Goal: Find contact information: Find contact information

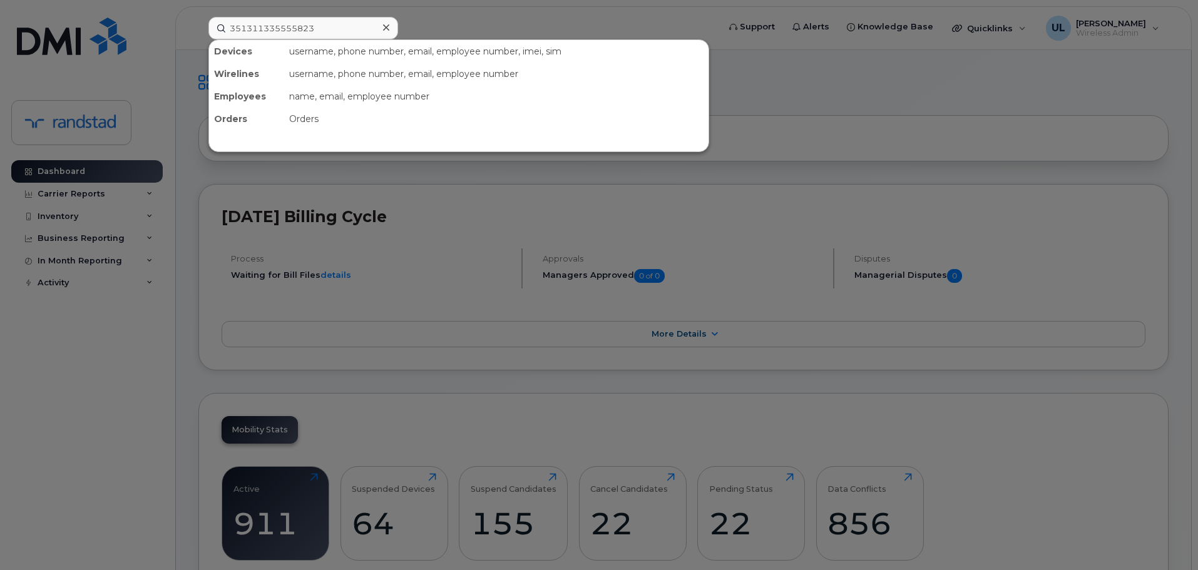
type input "351311335555823"
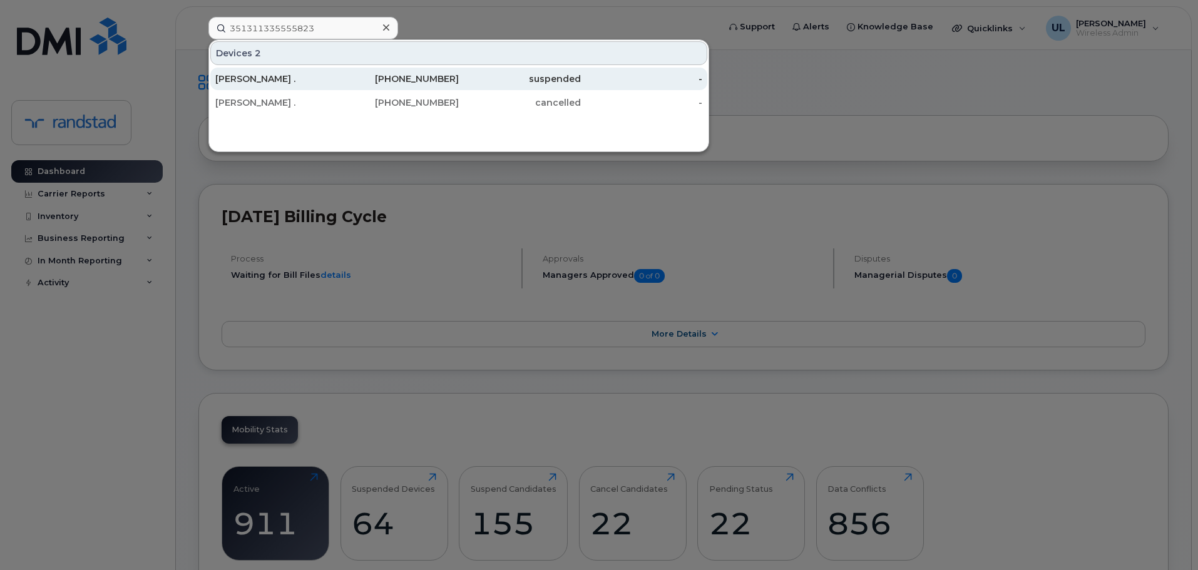
click at [350, 80] on div "438-449-4894" at bounding box center [398, 79] width 122 height 13
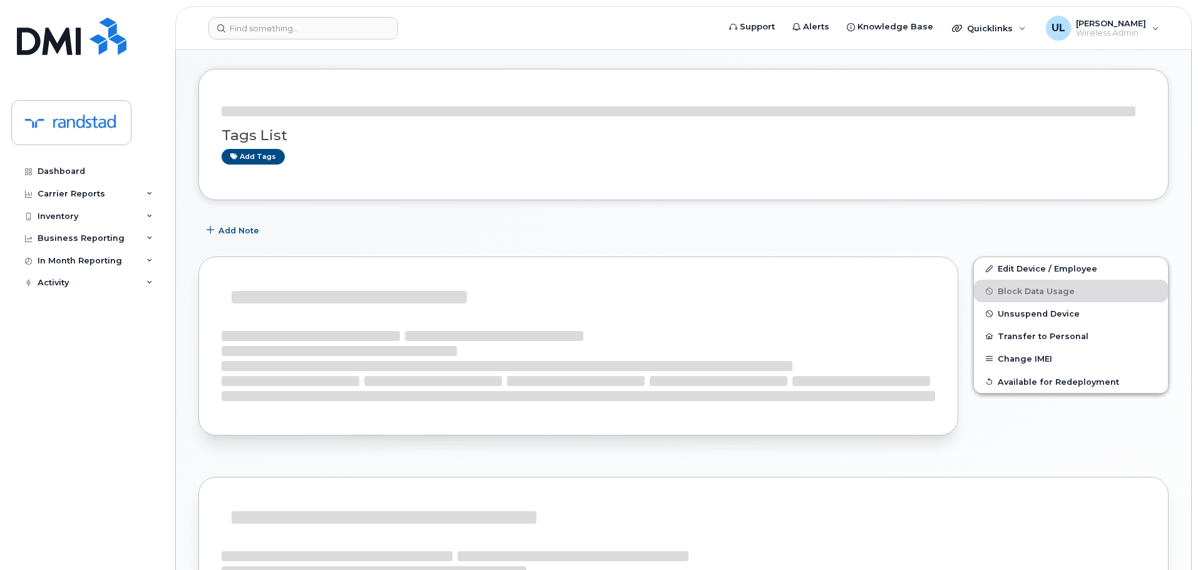
scroll to position [63, 0]
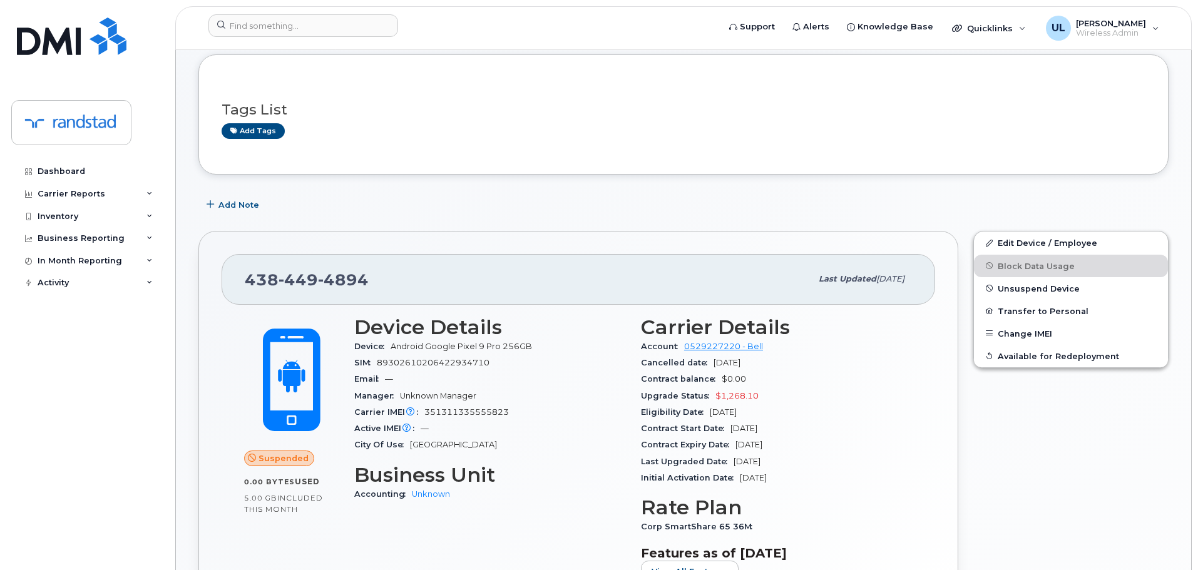
click at [311, 272] on span "449" at bounding box center [298, 279] width 39 height 19
copy span "[PHONE_NUMBER]"
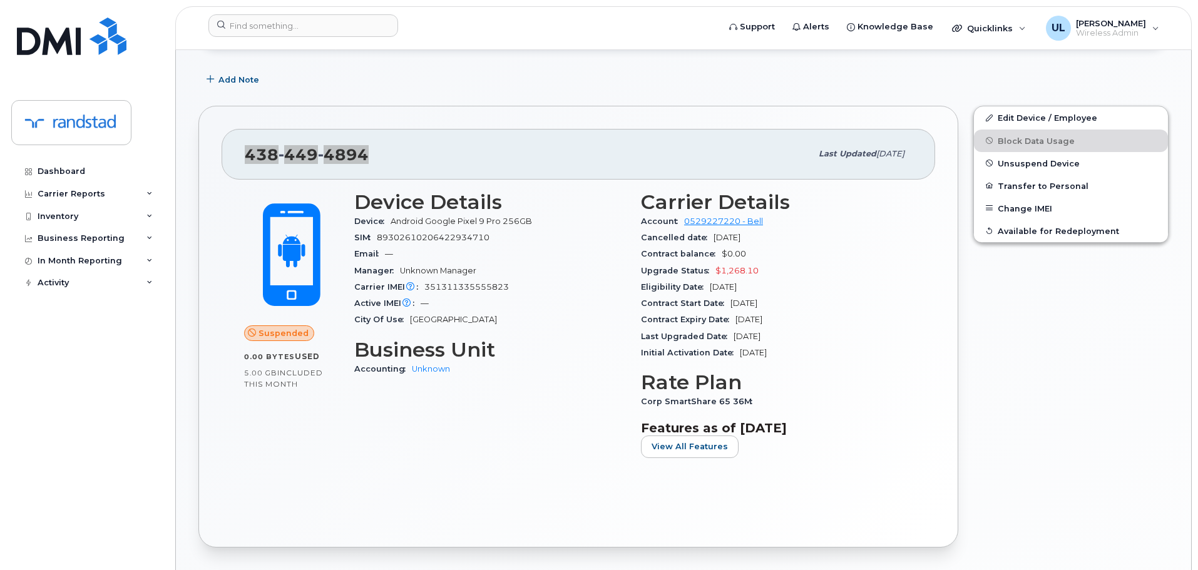
scroll to position [0, 0]
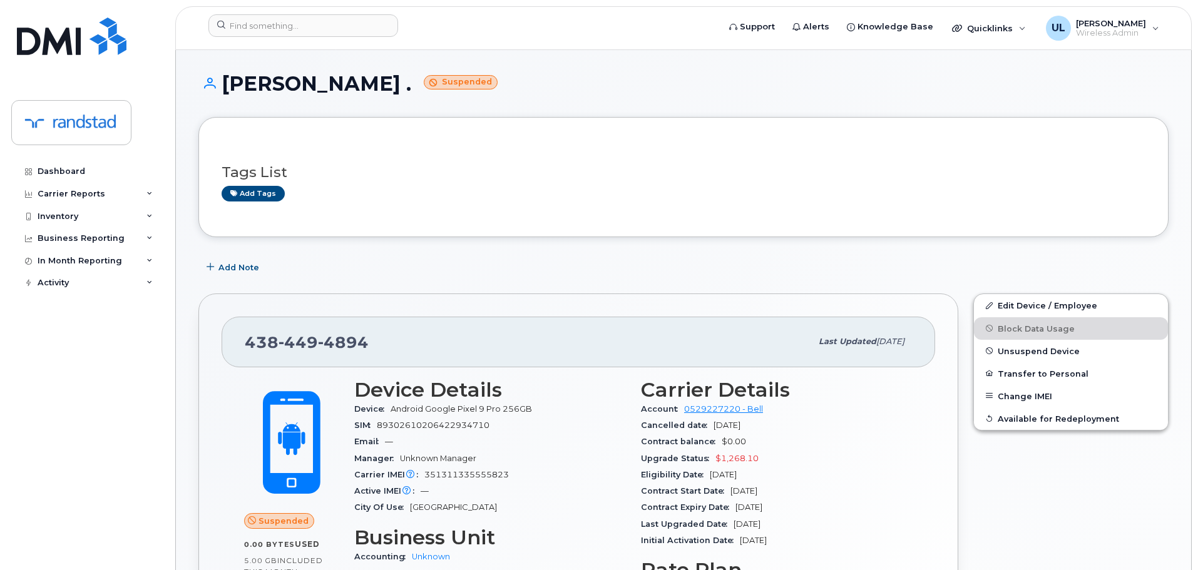
click at [463, 475] on span "351311335555823" at bounding box center [466, 474] width 85 height 9
copy span "351311335555823"
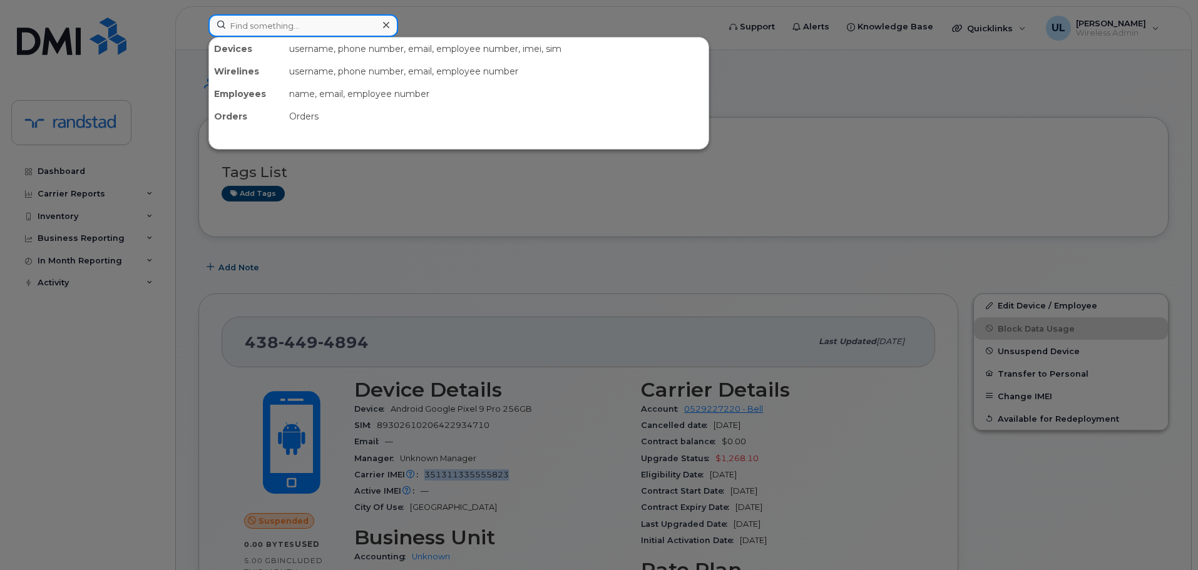
click at [257, 24] on input at bounding box center [303, 25] width 190 height 23
paste input "351311335555823"
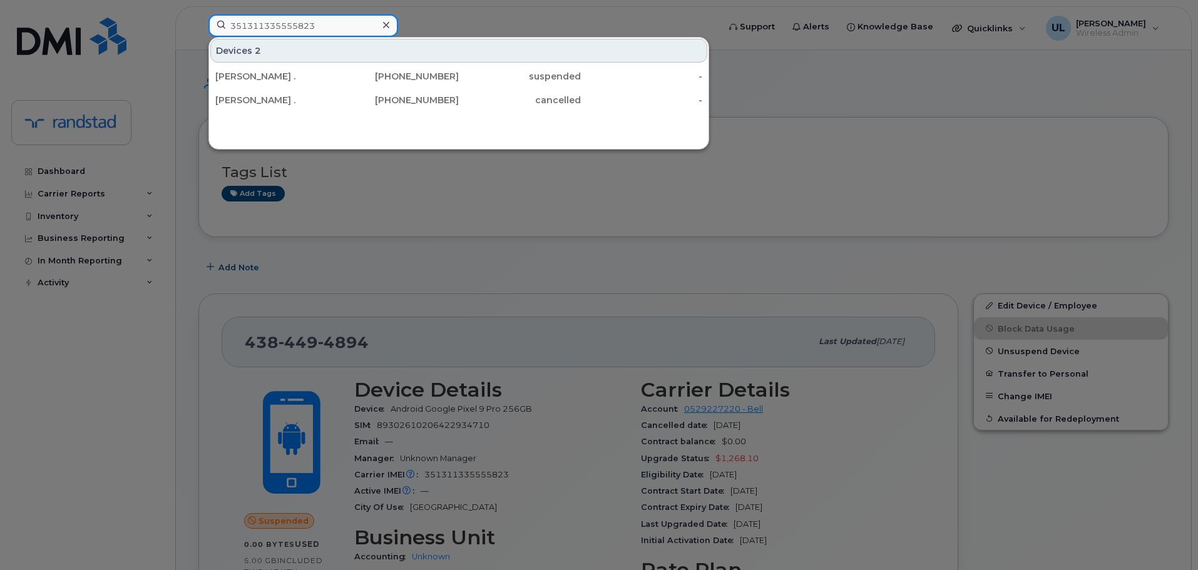
type input "351311335555823"
click at [497, 240] on div at bounding box center [599, 285] width 1198 height 570
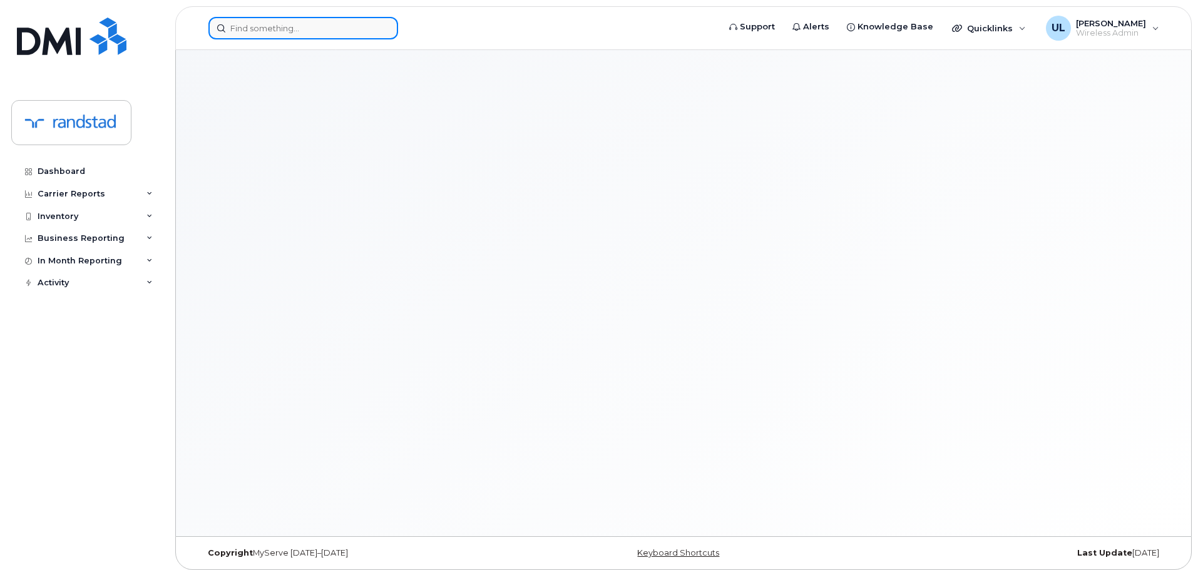
click at [333, 36] on input at bounding box center [303, 28] width 190 height 23
paste input "4384494894"
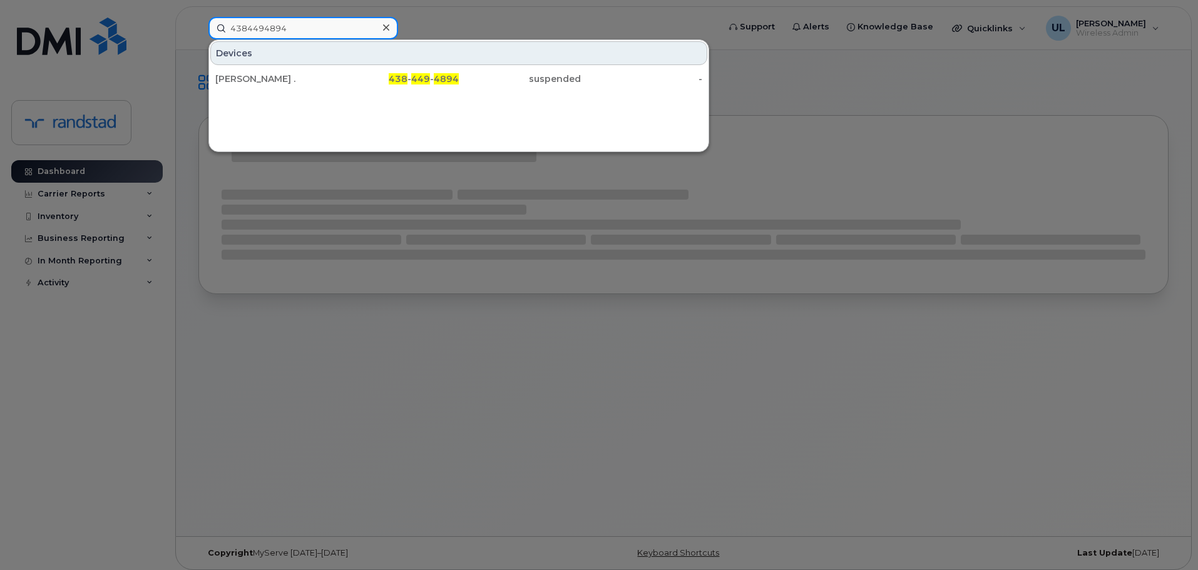
type input "4384494894"
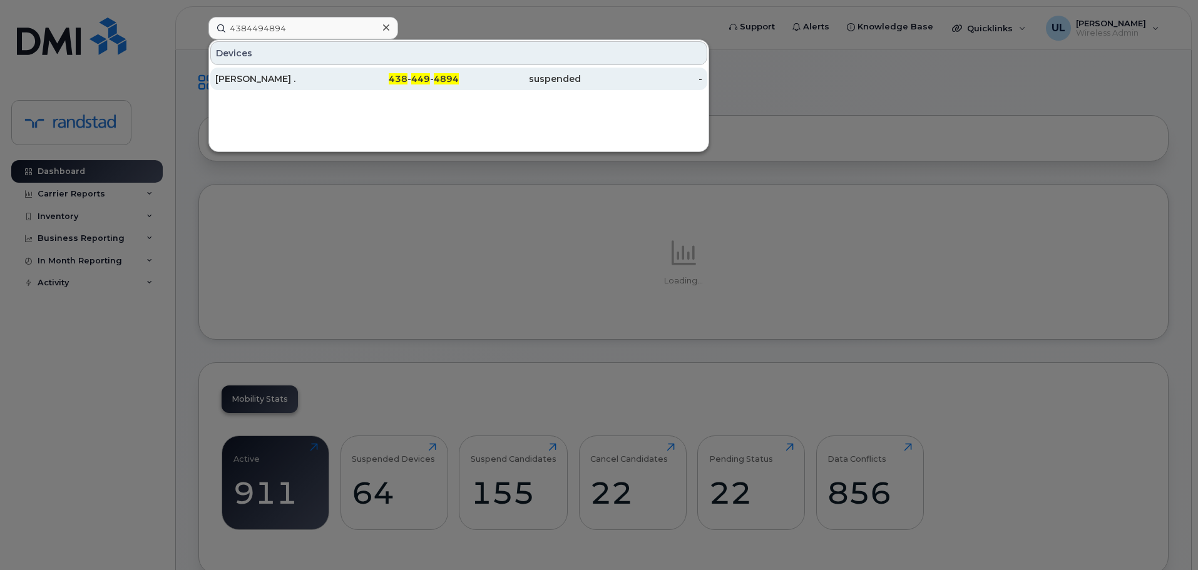
click at [329, 86] on div "[PERSON_NAME] ." at bounding box center [276, 79] width 122 height 23
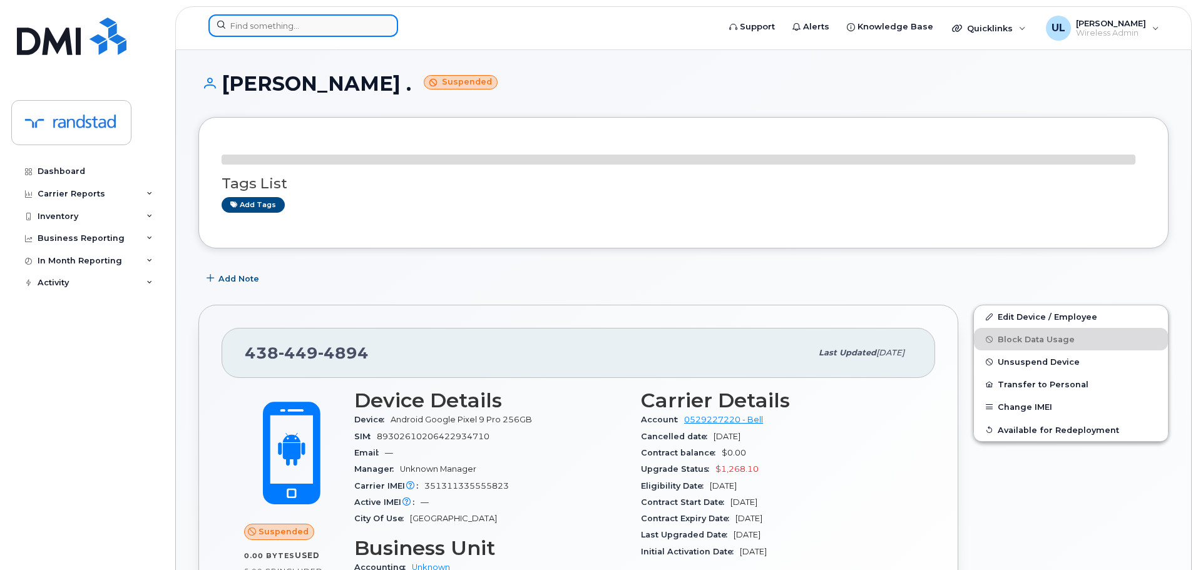
click at [336, 30] on input at bounding box center [303, 25] width 190 height 23
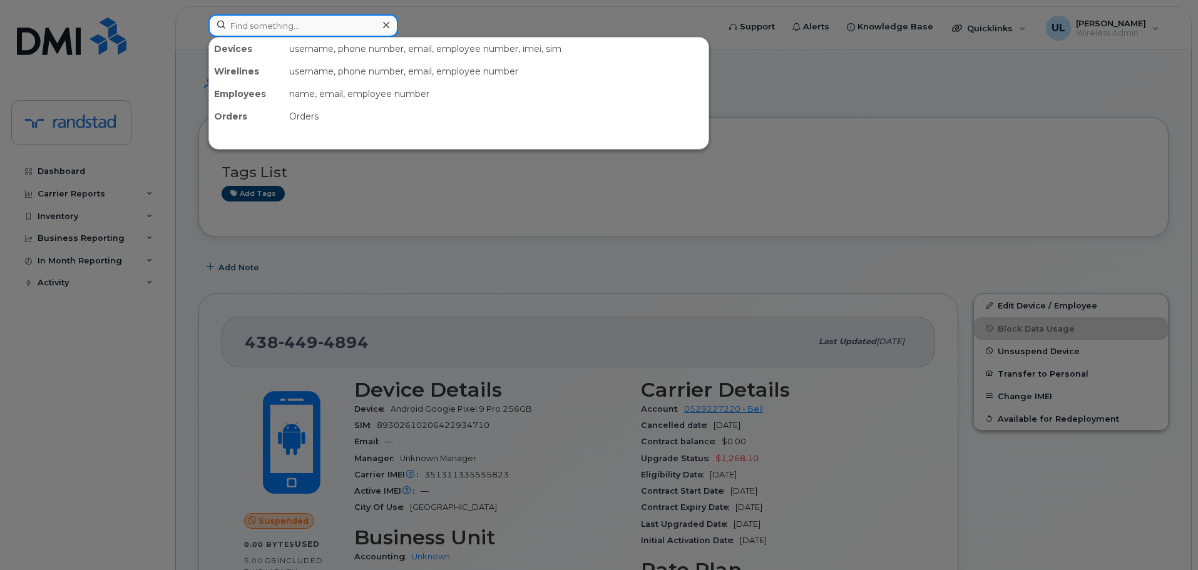
paste input "4189327867"
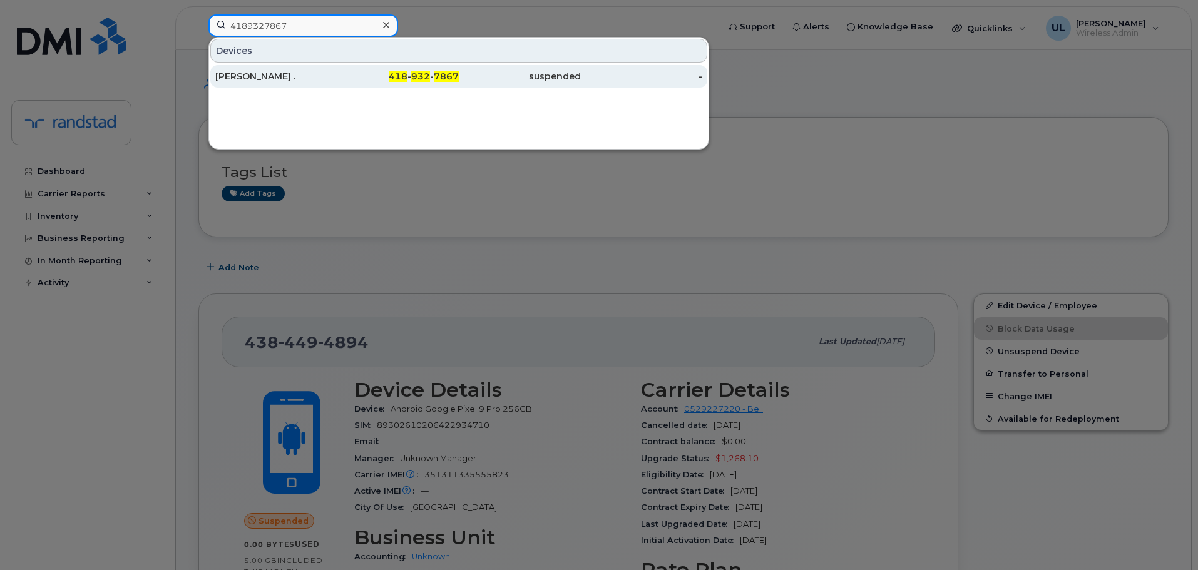
type input "4189327867"
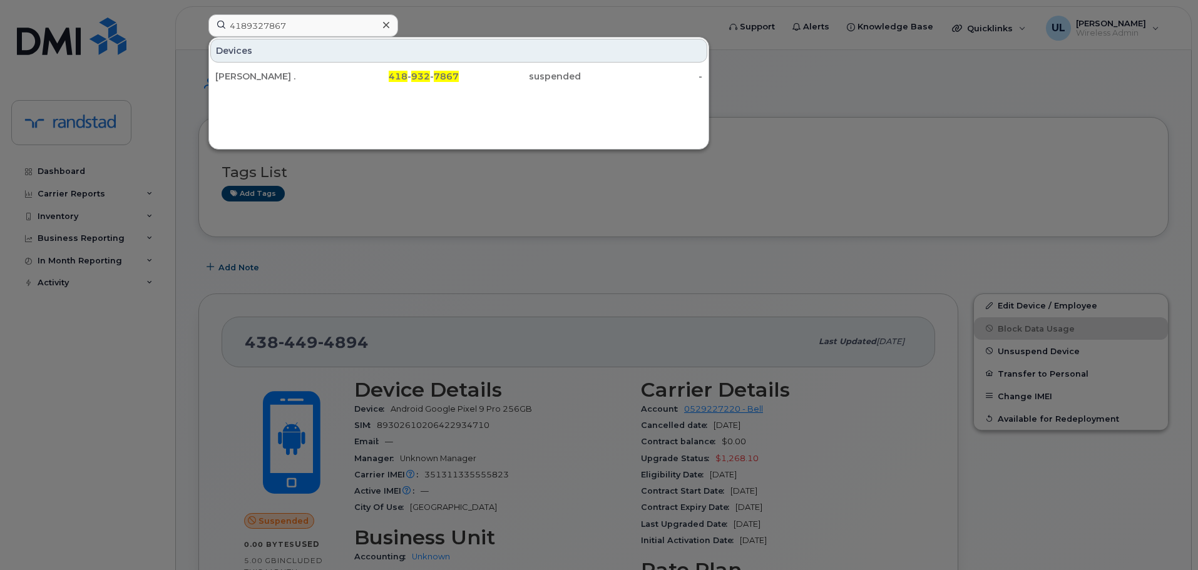
drag, startPoint x: 283, startPoint y: 83, endPoint x: 295, endPoint y: 89, distance: 13.2
click at [283, 83] on div "Marylee ." at bounding box center [276, 76] width 122 height 23
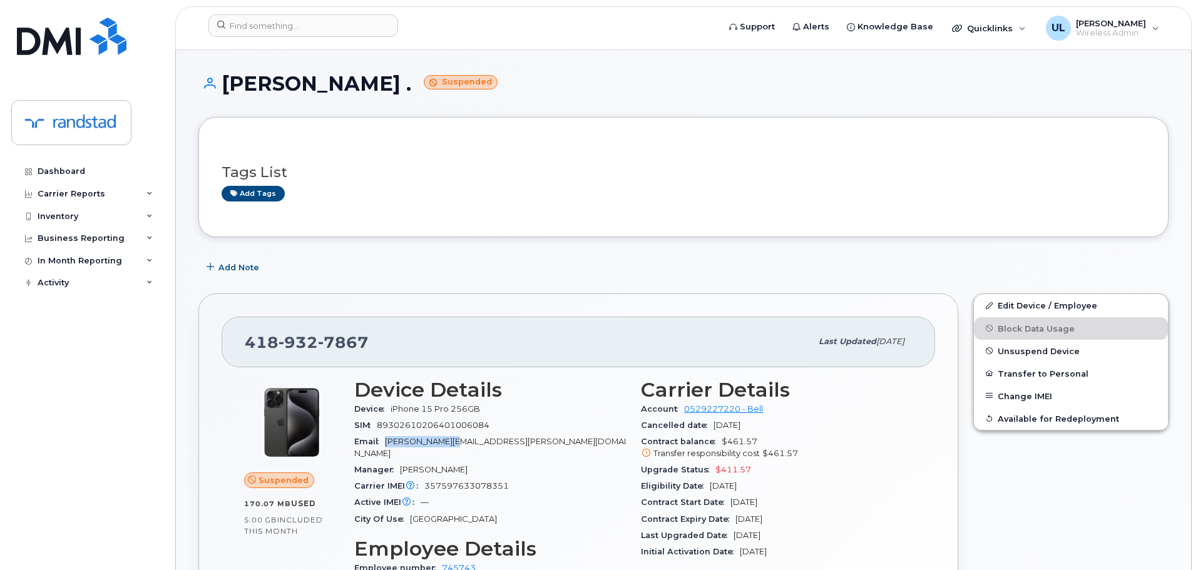
drag, startPoint x: 388, startPoint y: 442, endPoint x: 451, endPoint y: 440, distance: 62.6
click at [451, 440] on span "marylee.grenier@randstad.ca" at bounding box center [490, 447] width 272 height 21
copy span "marylee.grenier"
